Goal: Task Accomplishment & Management: Manage account settings

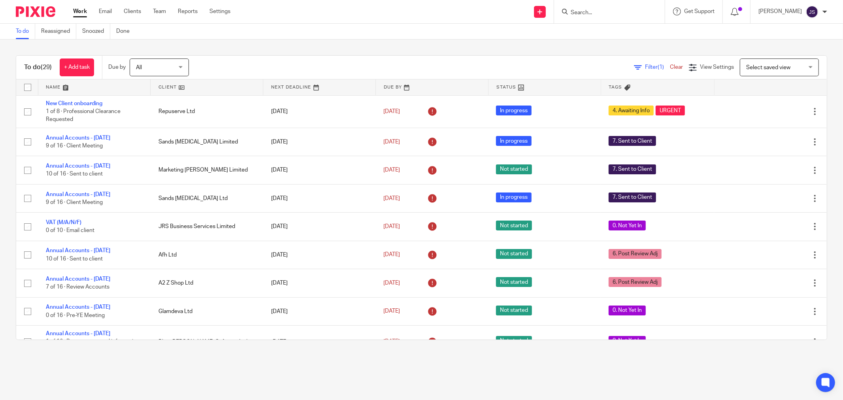
click at [33, 1] on div at bounding box center [32, 11] width 65 height 23
click at [36, 14] on img at bounding box center [36, 11] width 40 height 11
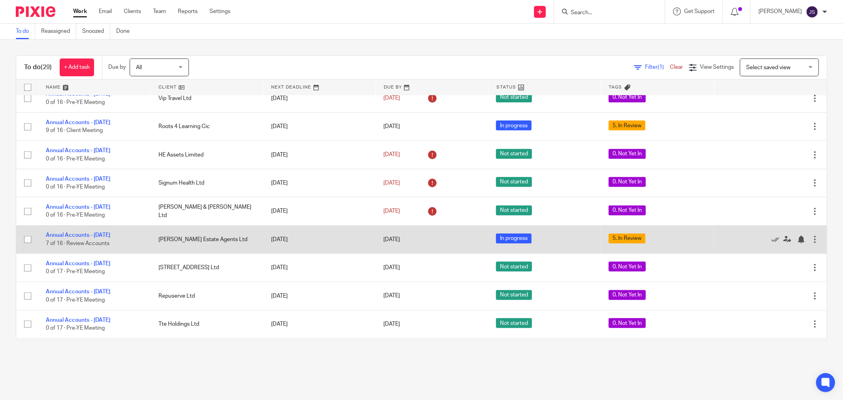
scroll to position [590, 0]
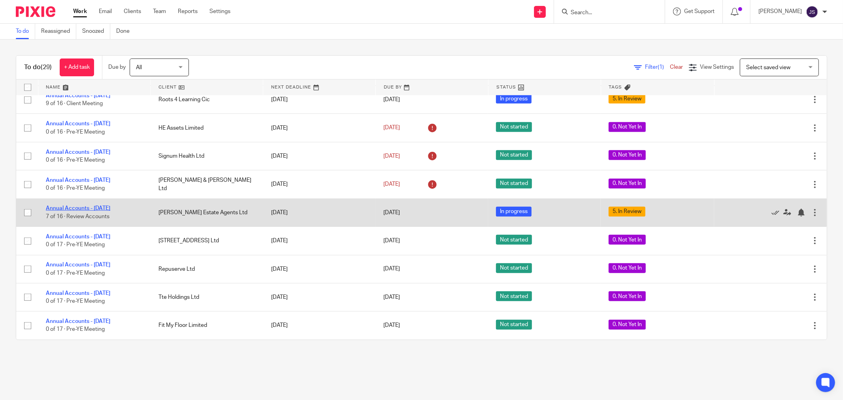
click at [98, 206] on link "Annual Accounts - [DATE]" at bounding box center [78, 209] width 64 height 6
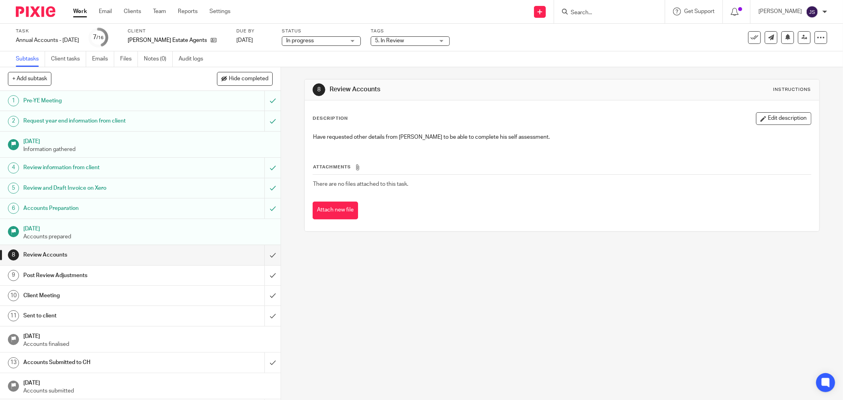
click at [397, 43] on span "5. In Review" at bounding box center [404, 41] width 59 height 8
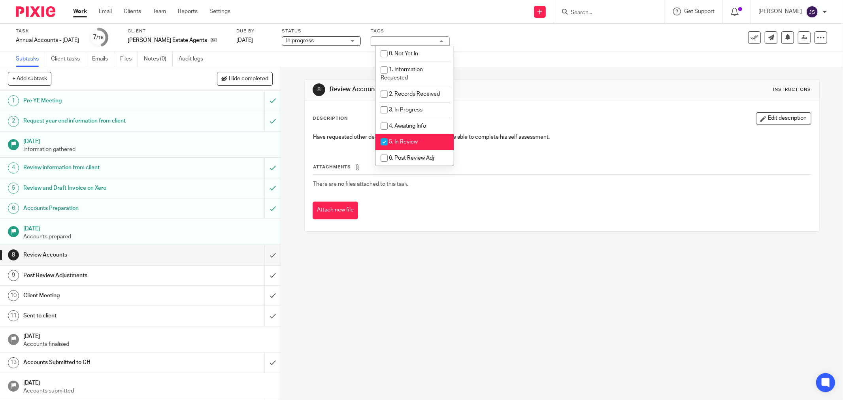
click at [412, 140] on span "5. In Review" at bounding box center [403, 142] width 29 height 6
checkbox input "false"
drag, startPoint x: 398, startPoint y: 299, endPoint x: 384, endPoint y: 297, distance: 14.0
click at [393, 299] on div "8 Review Accounts Instructions Description Edit description Have requested othe…" at bounding box center [562, 233] width 562 height 333
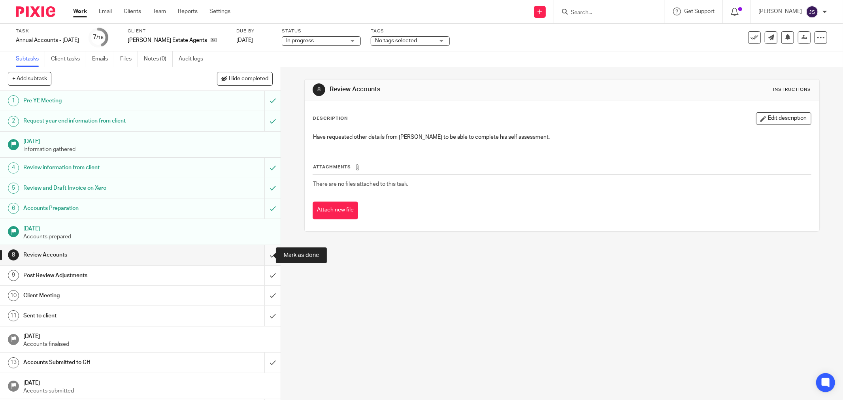
click at [261, 254] on input "submit" at bounding box center [140, 255] width 281 height 20
click at [261, 277] on input "submit" at bounding box center [140, 276] width 281 height 20
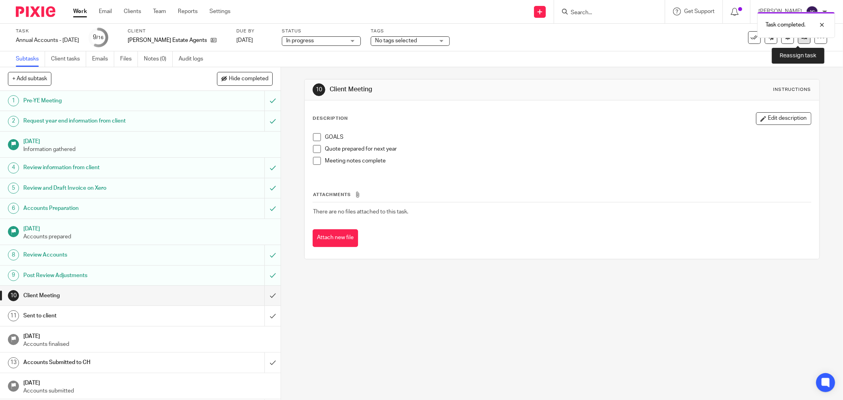
click at [798, 41] on link at bounding box center [804, 37] width 13 height 13
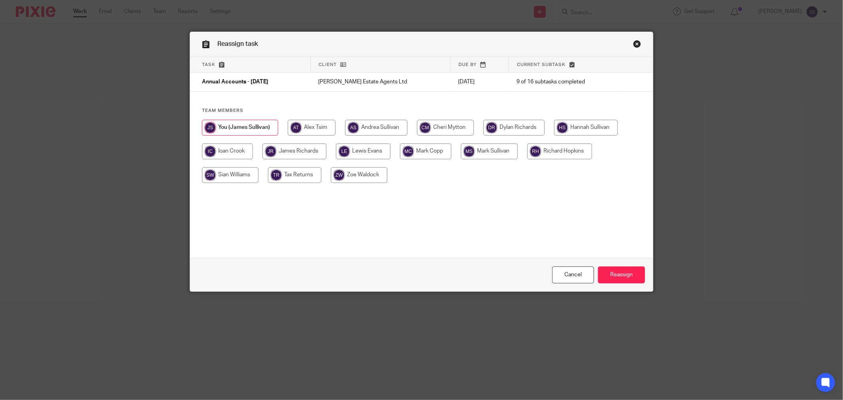
click at [553, 153] on input "radio" at bounding box center [559, 151] width 65 height 16
radio input "true"
click at [615, 273] on input "Reassign" at bounding box center [621, 274] width 47 height 17
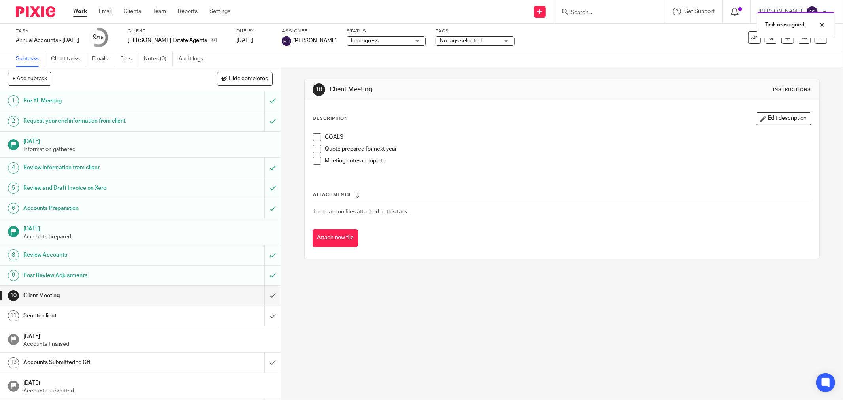
click at [45, 12] on img at bounding box center [36, 11] width 40 height 11
